Goal: Transaction & Acquisition: Book appointment/travel/reservation

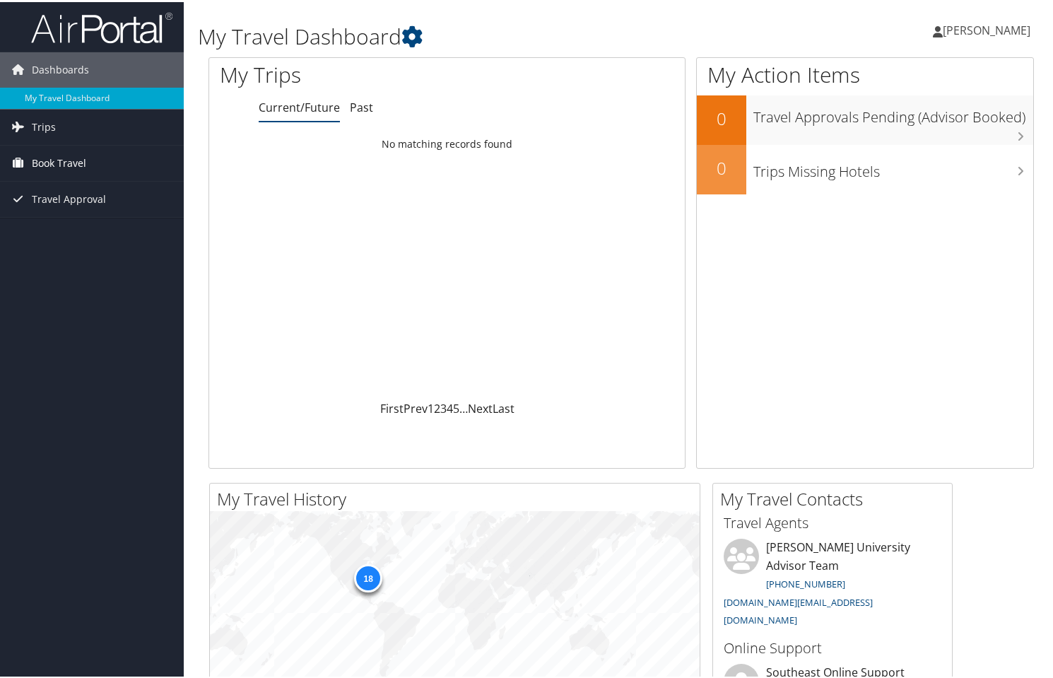
click at [78, 164] on span "Book Travel" at bounding box center [59, 160] width 54 height 35
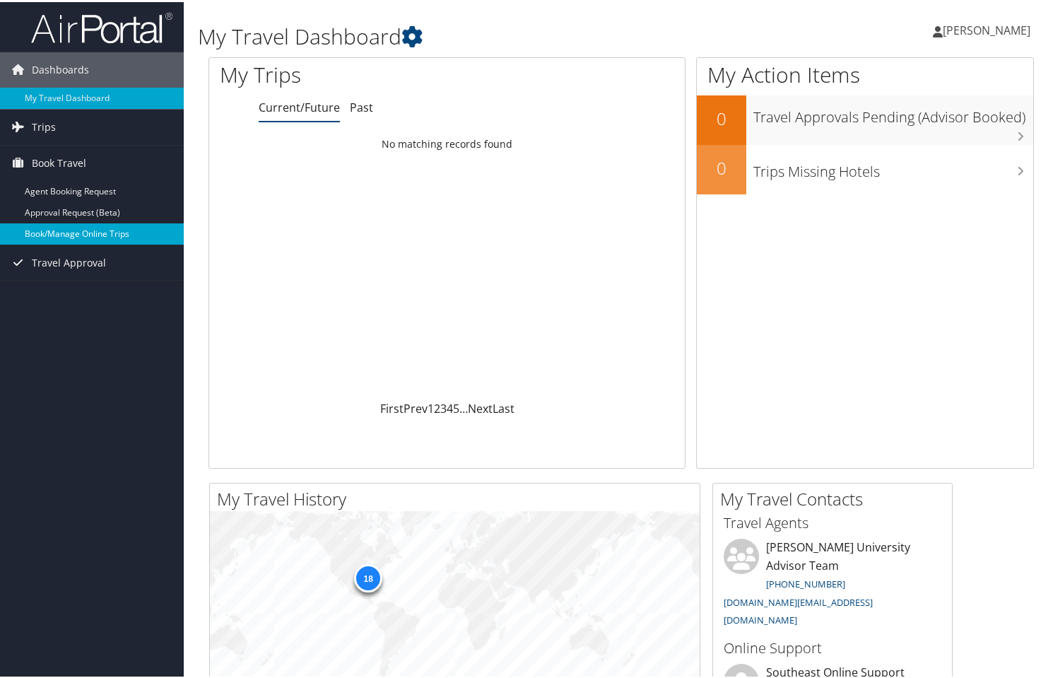
click at [81, 230] on link "Book/Manage Online Trips" at bounding box center [92, 231] width 184 height 21
